Goal: Navigation & Orientation: Find specific page/section

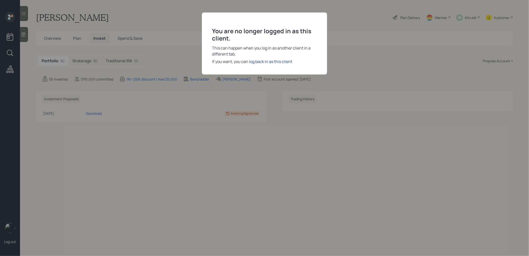
click at [259, 62] on div "log back in as this client" at bounding box center [270, 62] width 43 height 6
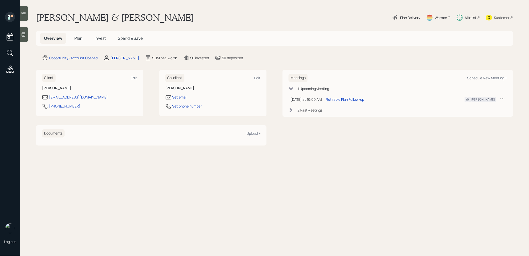
click at [98, 40] on span "Invest" at bounding box center [100, 39] width 11 height 6
